Goal: Entertainment & Leisure: Consume media (video, audio)

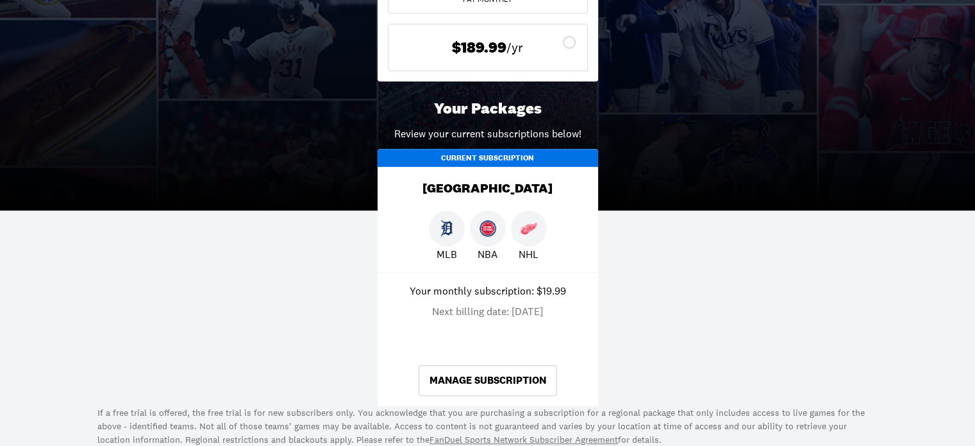
scroll to position [484, 0]
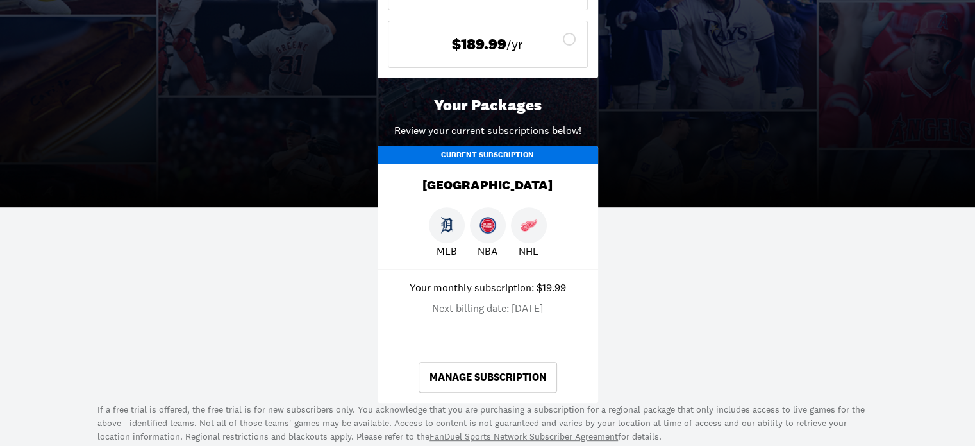
click at [448, 225] on img at bounding box center [447, 225] width 17 height 17
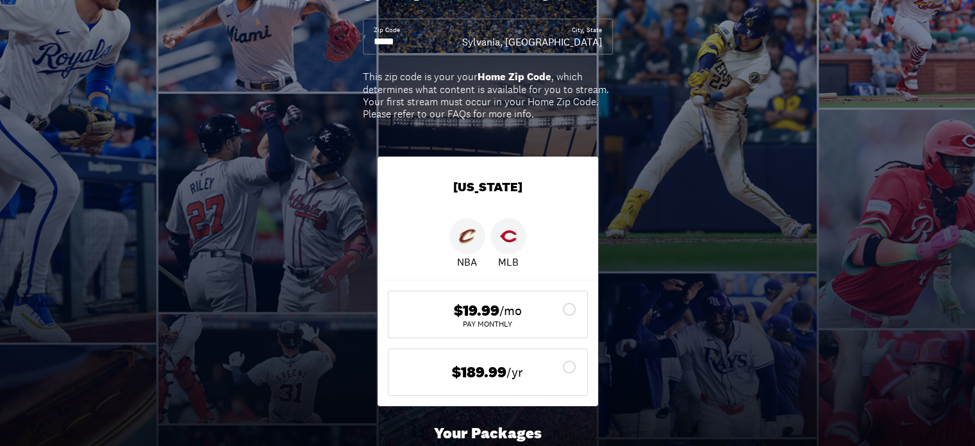
scroll to position [0, 0]
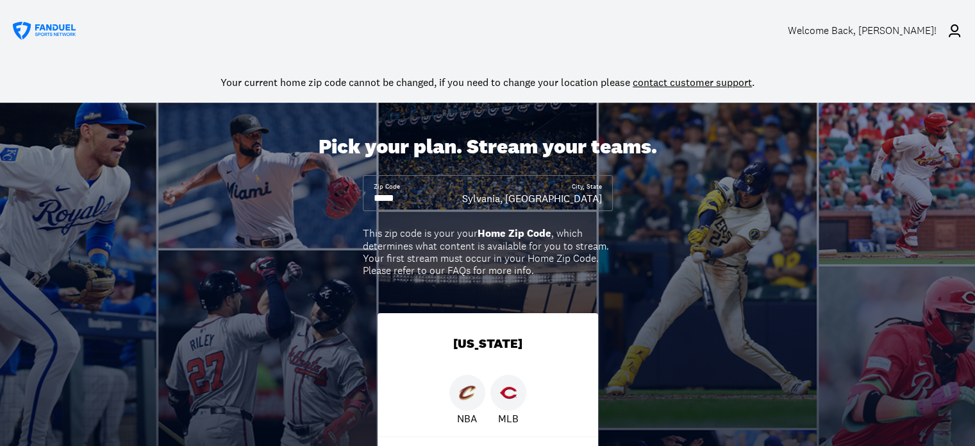
click at [918, 28] on div "Welcome Back , [PERSON_NAME]!" at bounding box center [862, 30] width 149 height 12
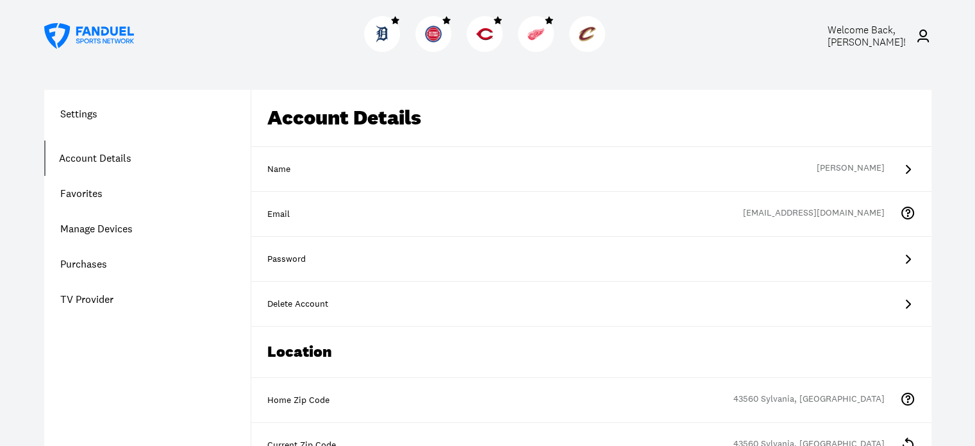
click at [380, 38] on img at bounding box center [382, 34] width 17 height 17
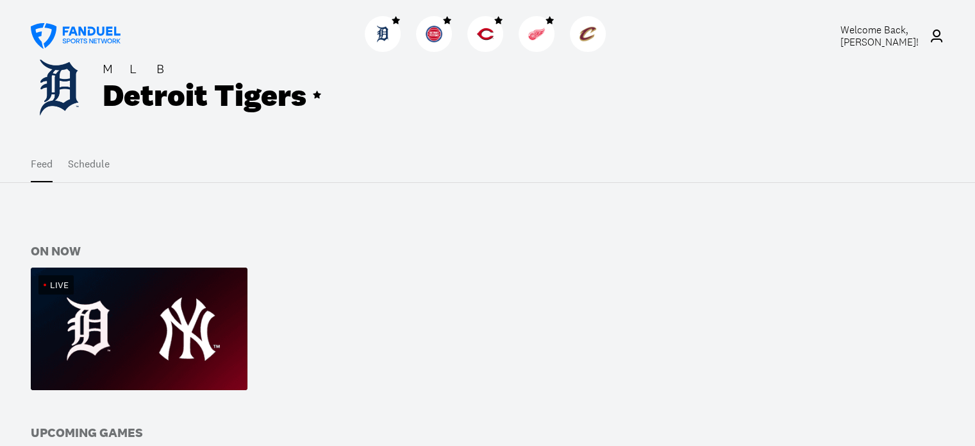
click at [86, 306] on img at bounding box center [139, 328] width 217 height 122
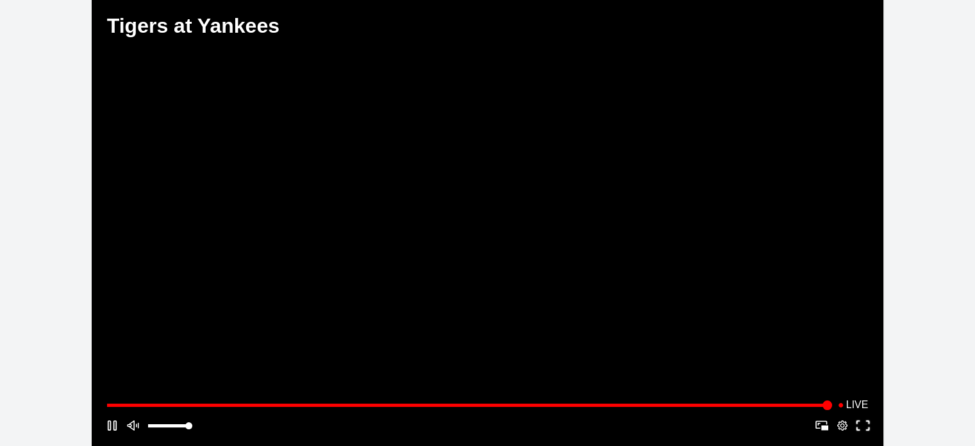
click at [866, 420] on button "Fullscreen" at bounding box center [863, 425] width 21 height 21
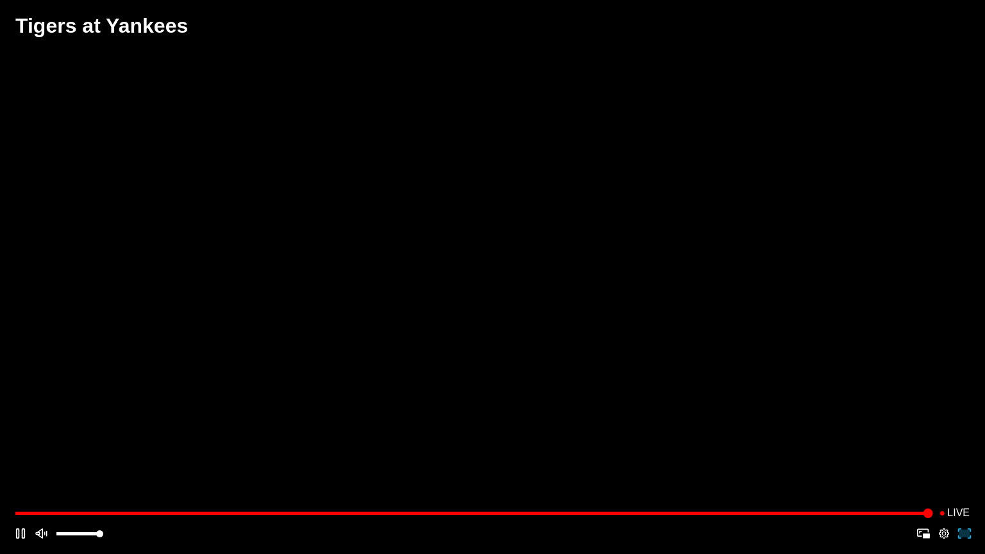
drag, startPoint x: 492, startPoint y: 282, endPoint x: 389, endPoint y: 341, distance: 119.5
click at [389, 341] on button "Play/Pause" at bounding box center [494, 277] width 791 height 360
